Goal: Find specific page/section: Find specific page/section

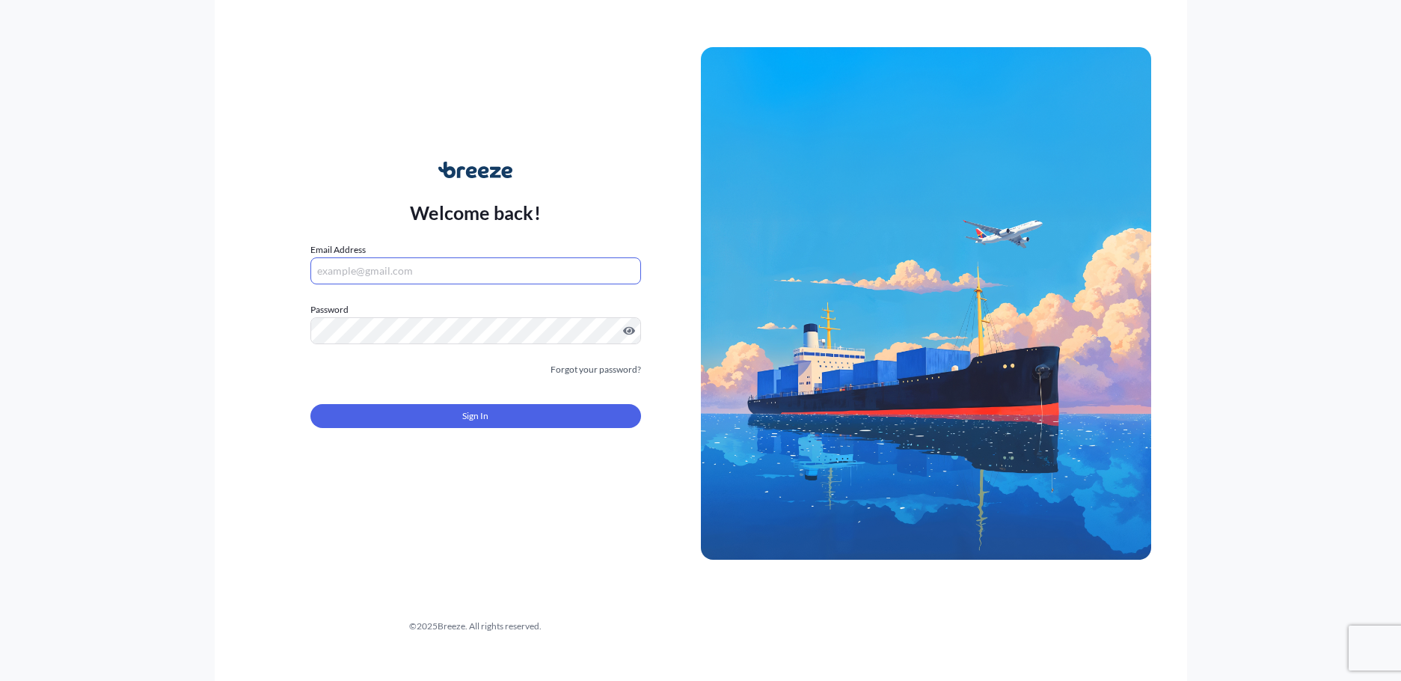
type input "[PERSON_NAME][EMAIL_ADDRESS][DOMAIN_NAME]"
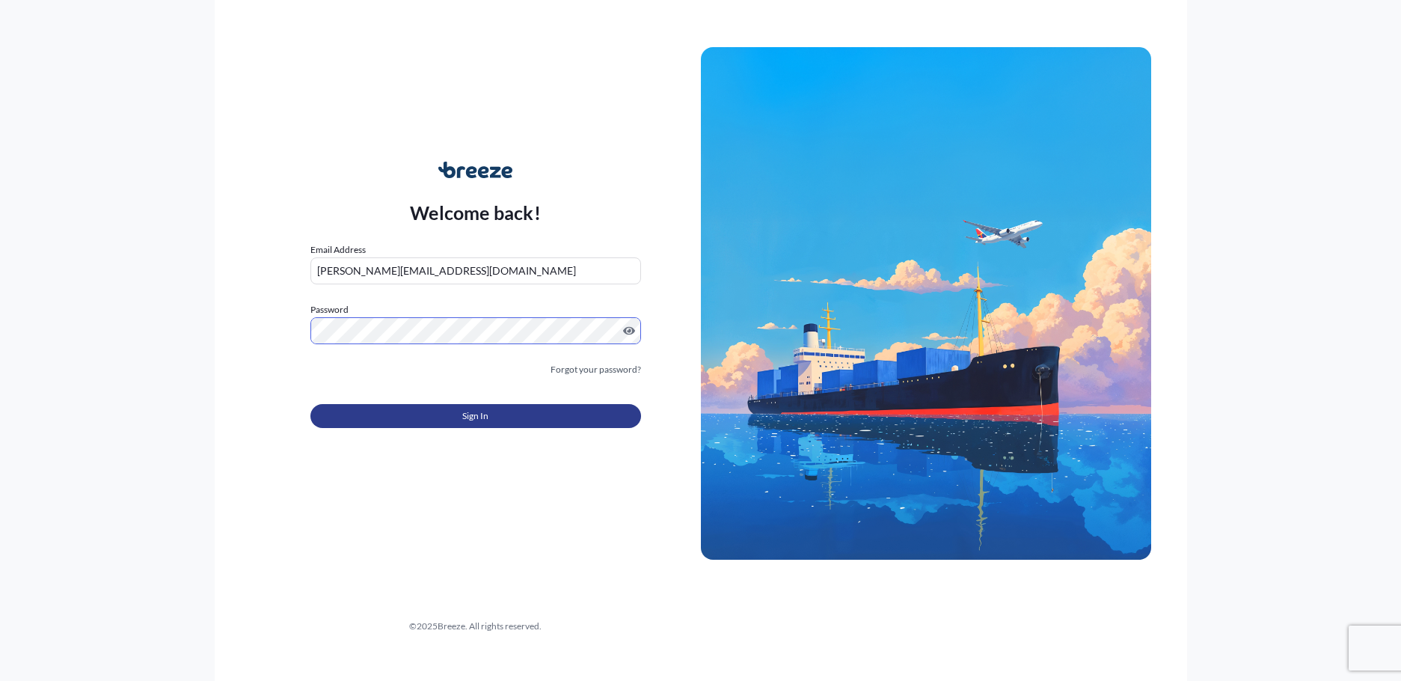
click at [420, 426] on button "Sign In" at bounding box center [475, 416] width 331 height 24
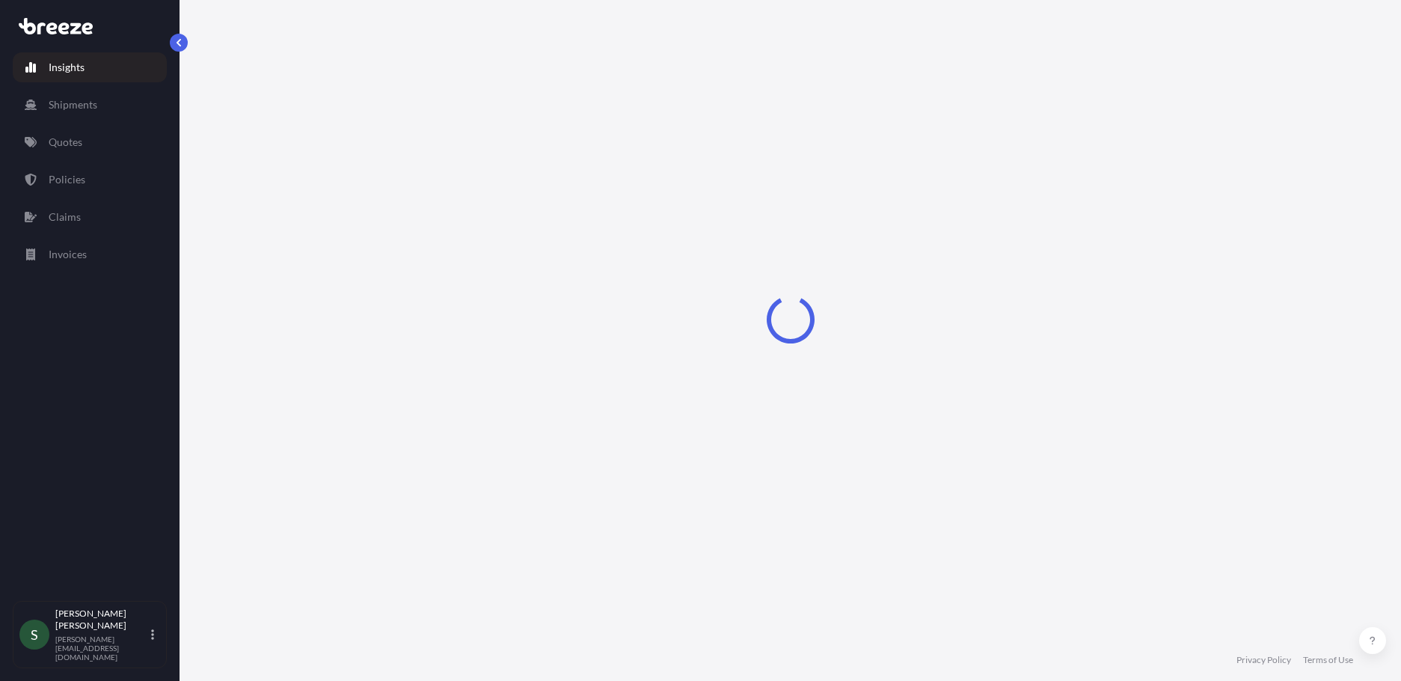
select select "2025"
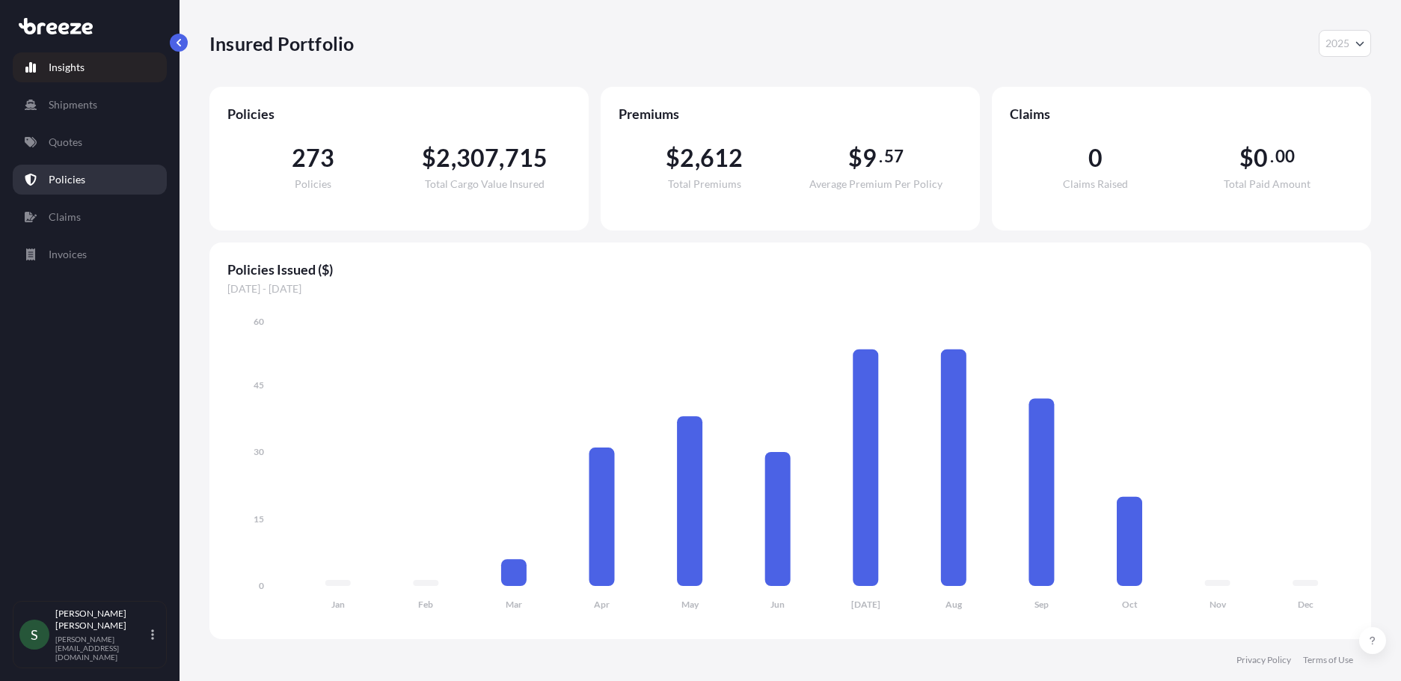
click at [103, 183] on link "Policies" at bounding box center [90, 180] width 154 height 30
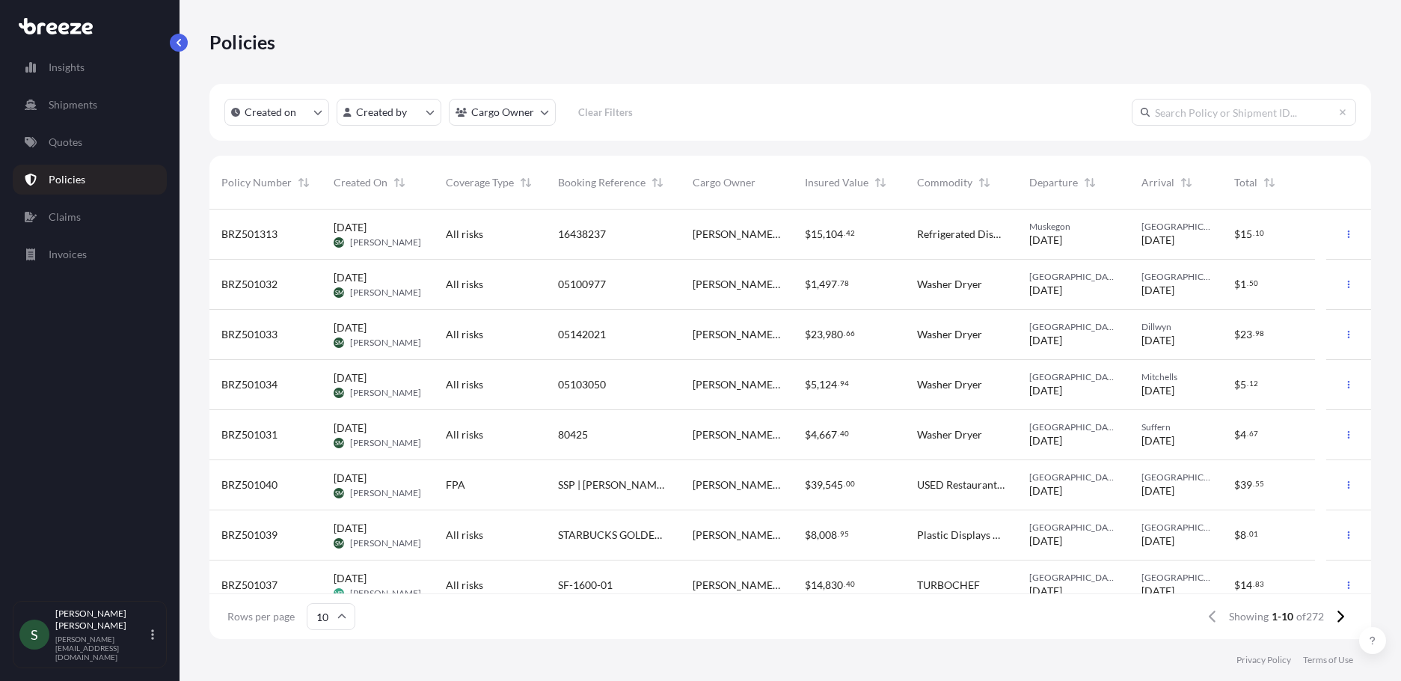
scroll to position [117, 0]
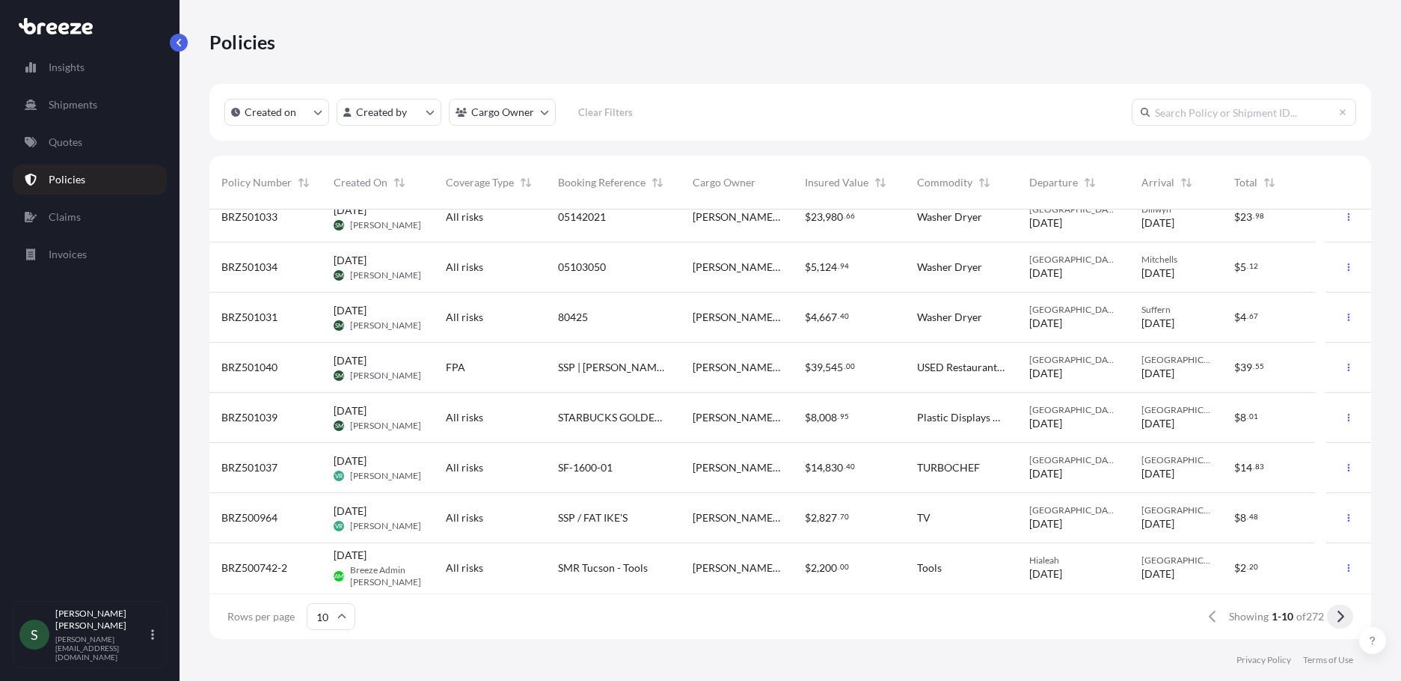
click at [1342, 619] on icon at bounding box center [1341, 617] width 7 height 12
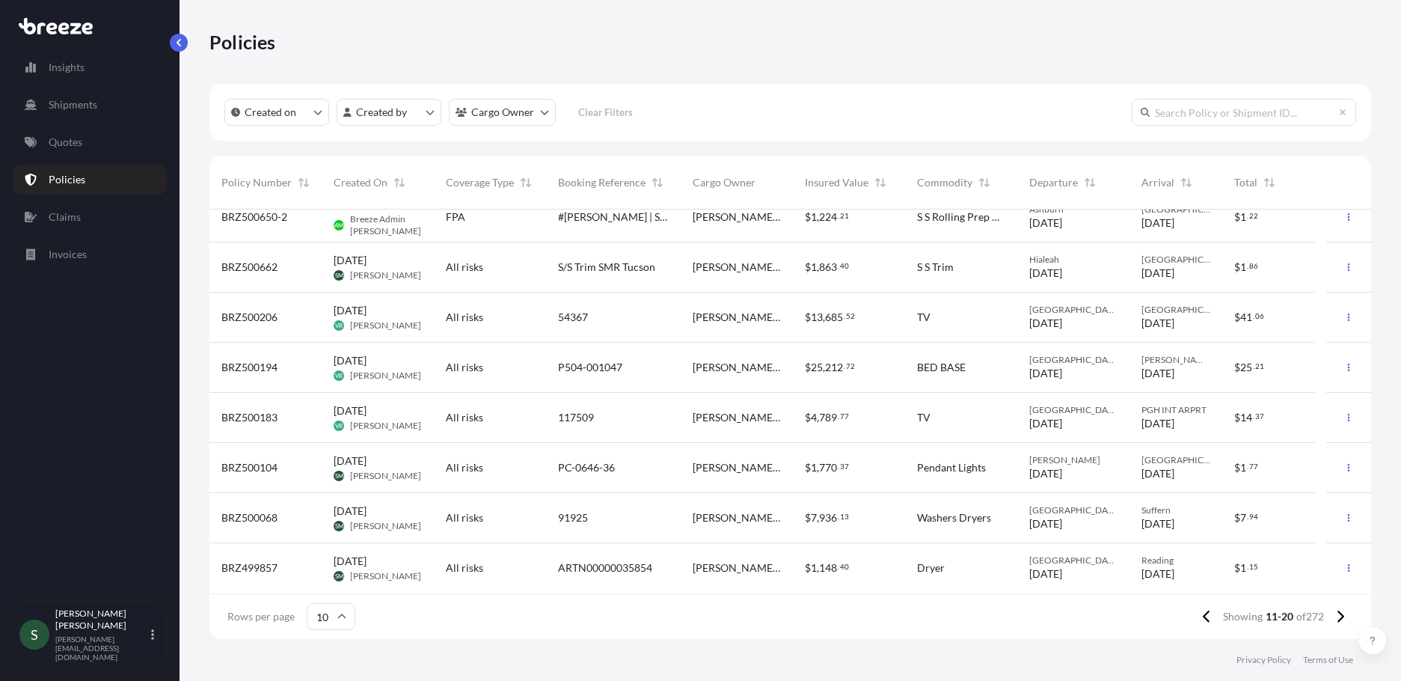
scroll to position [0, 0]
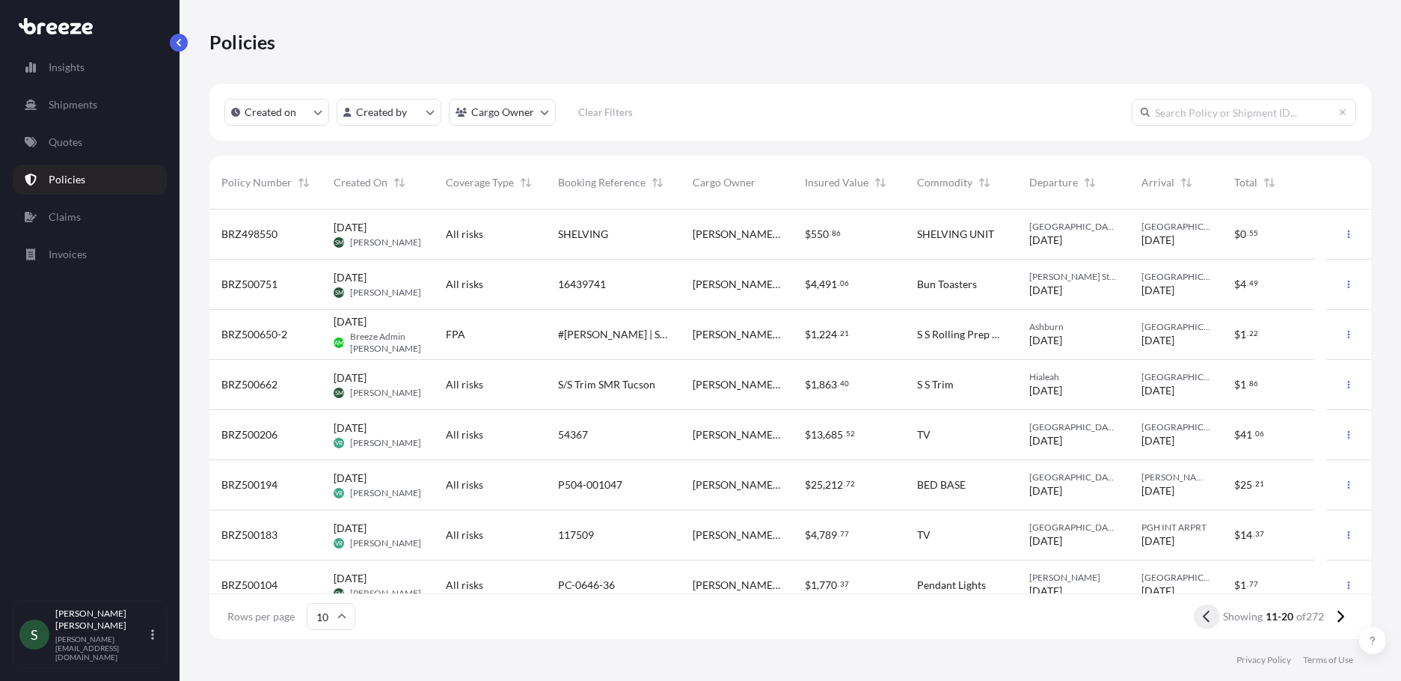
click at [1206, 620] on icon at bounding box center [1206, 617] width 7 height 12
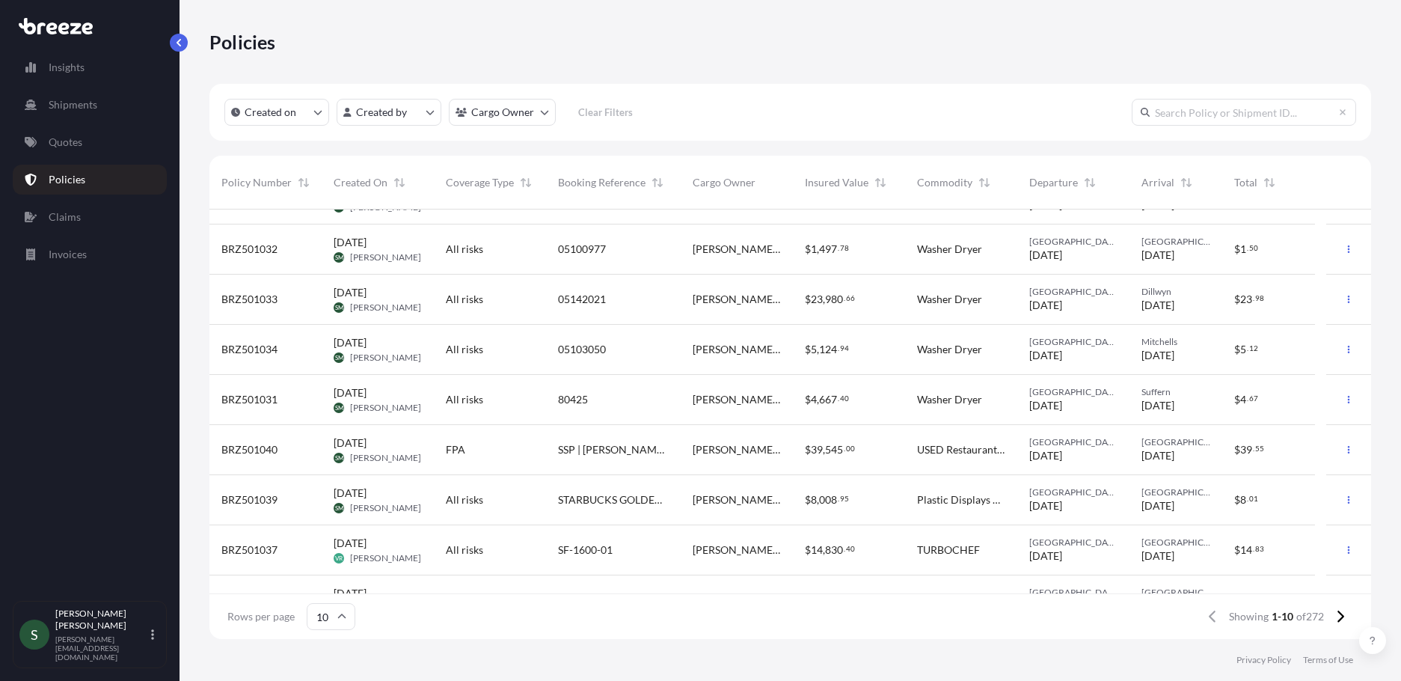
scroll to position [117, 0]
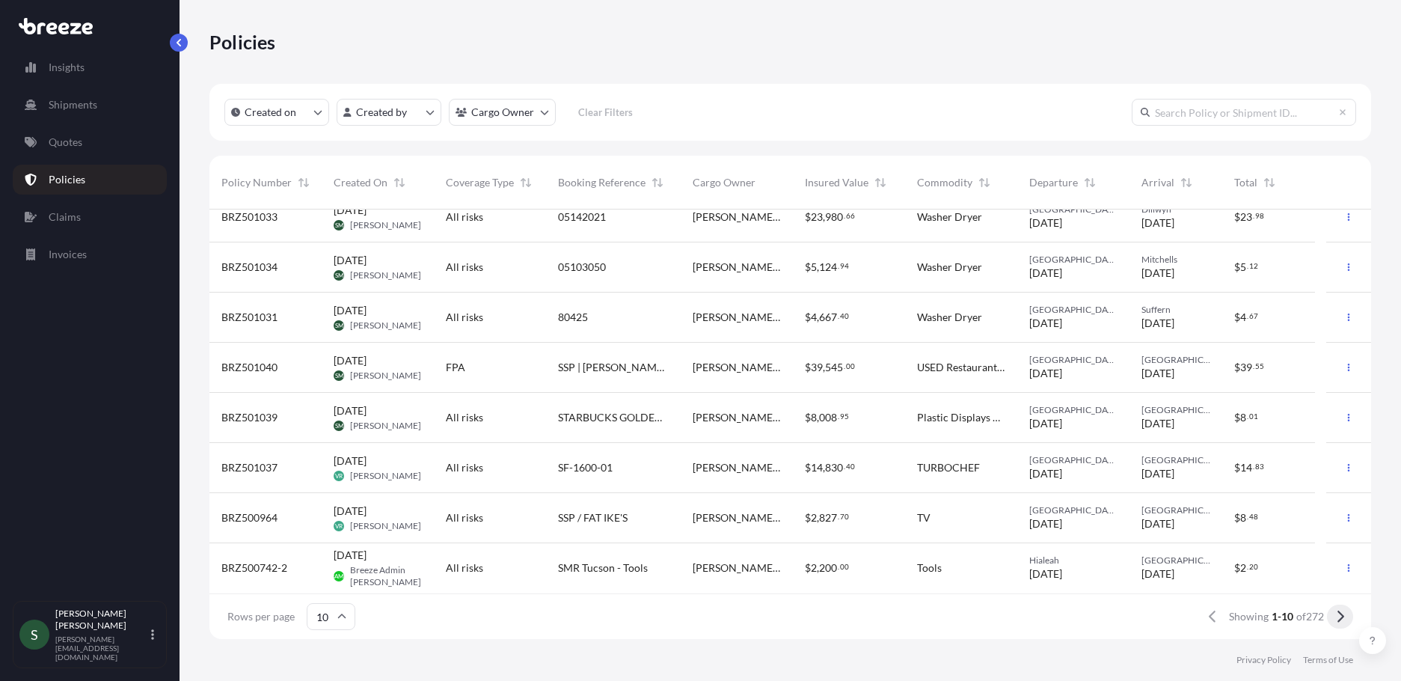
click at [1339, 618] on icon at bounding box center [1340, 616] width 8 height 13
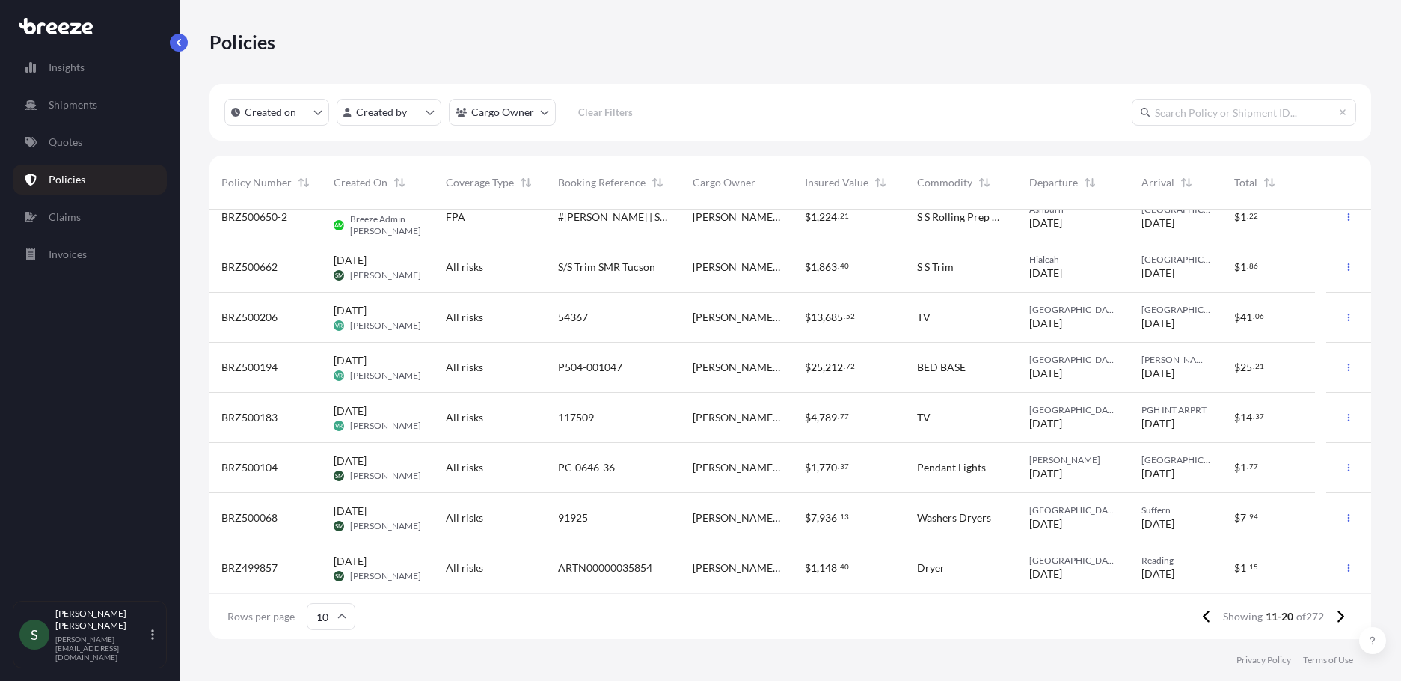
scroll to position [0, 0]
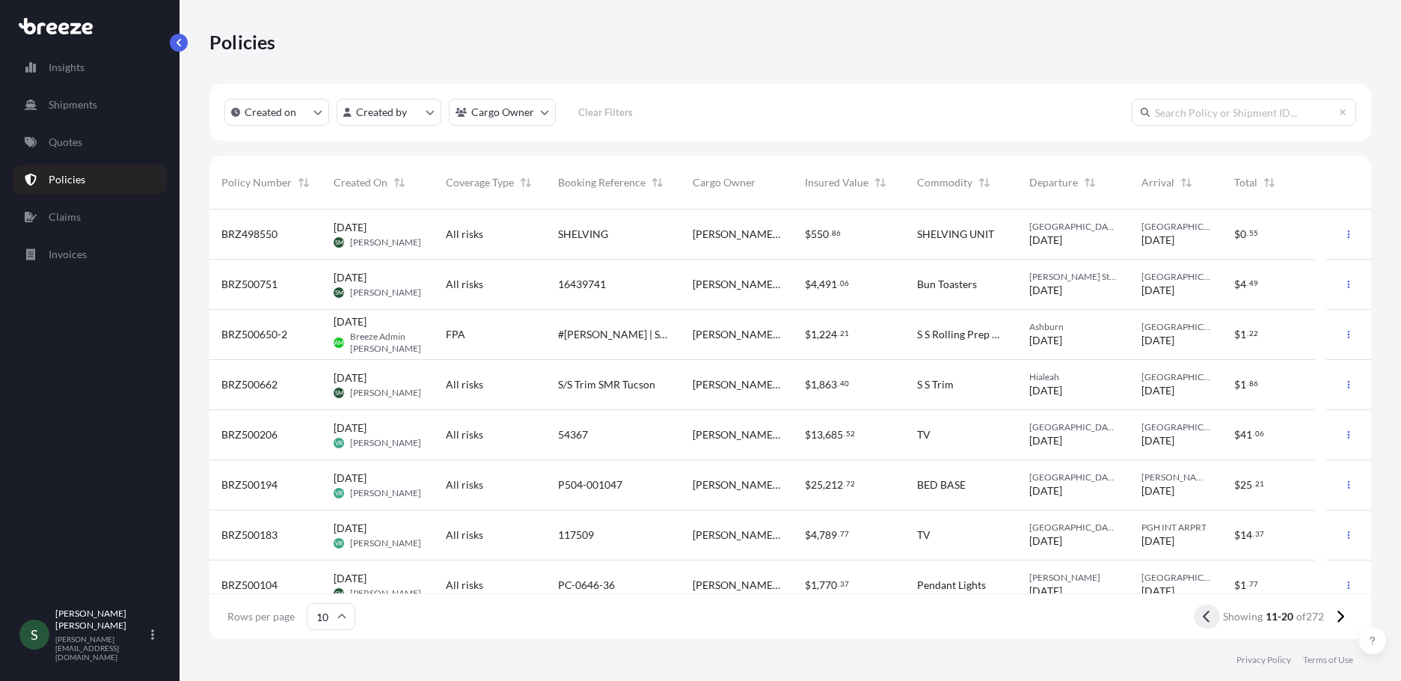
drag, startPoint x: 12, startPoint y: 238, endPoint x: 1203, endPoint y: 617, distance: 1250.1
click at [1203, 617] on icon at bounding box center [1207, 616] width 8 height 13
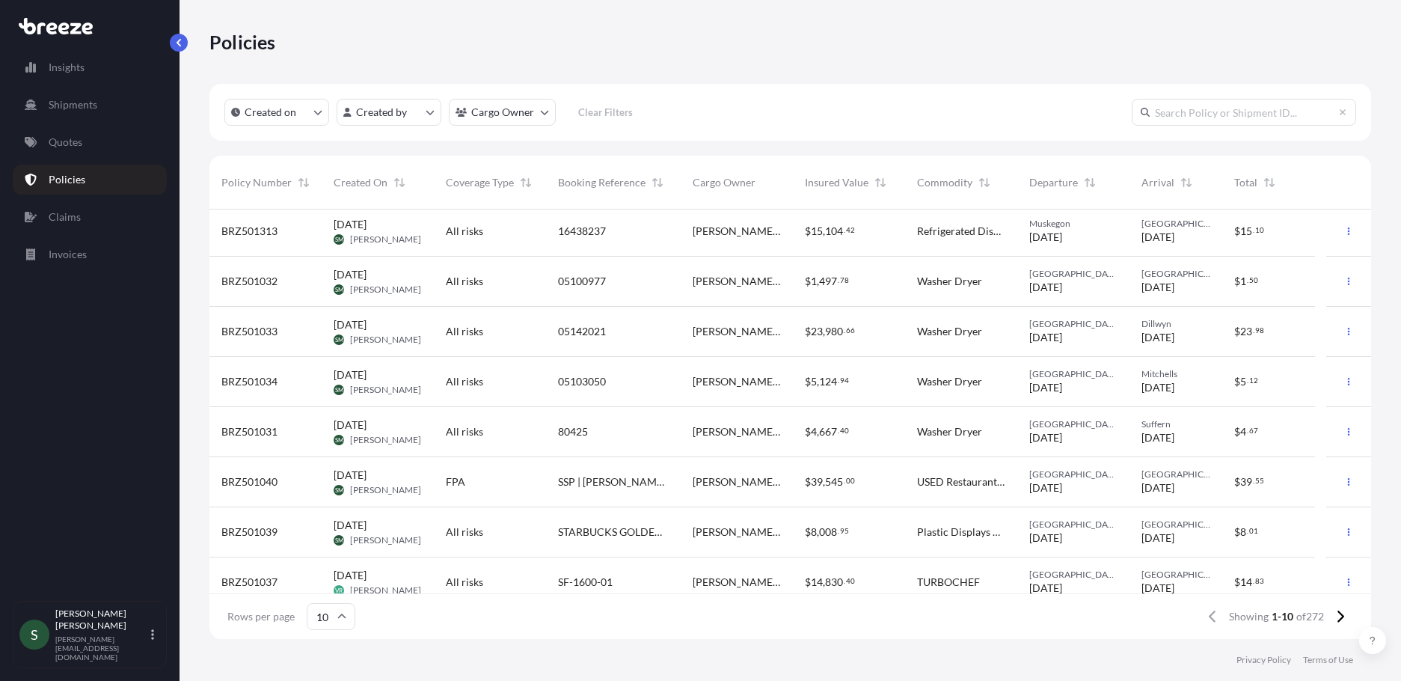
scroll to position [117, 0]
